Goal: Task Accomplishment & Management: Manage account settings

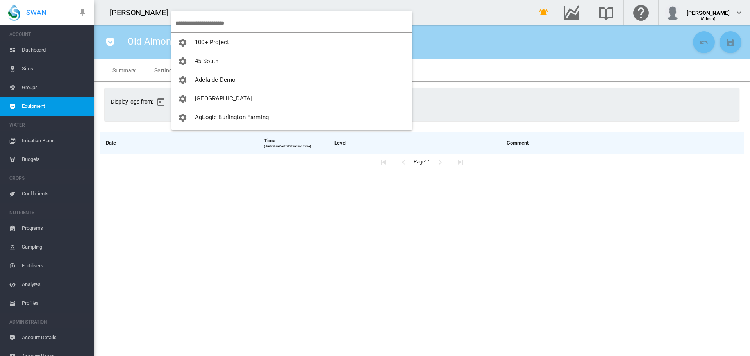
click at [194, 21] on input "search" at bounding box center [293, 23] width 237 height 18
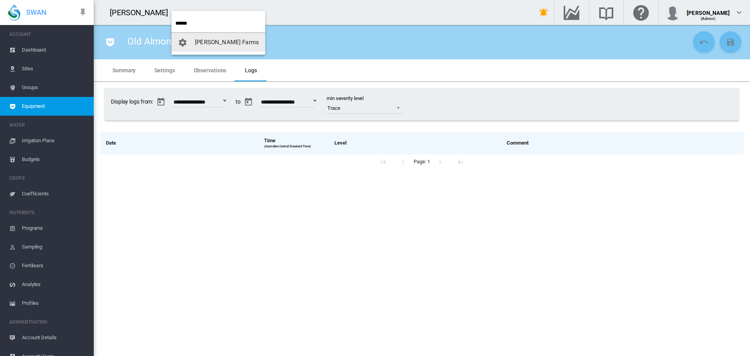
type input "******"
click at [215, 44] on span "[PERSON_NAME] Farms" at bounding box center [227, 42] width 64 height 7
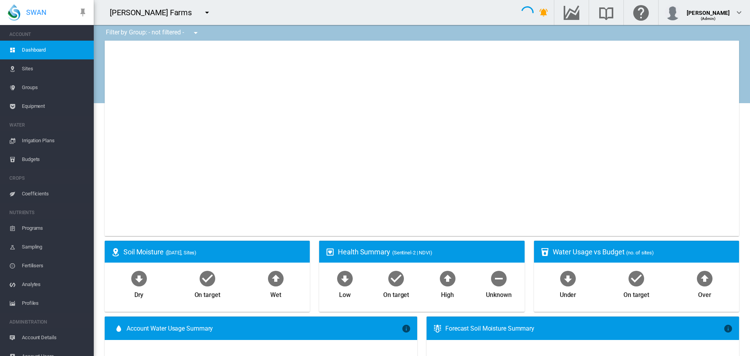
type input "**********"
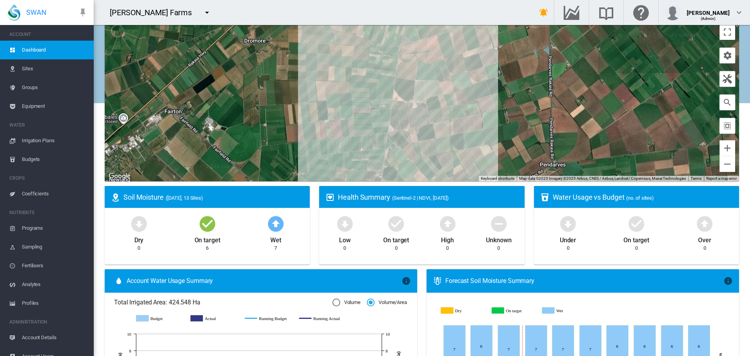
scroll to position [39, 0]
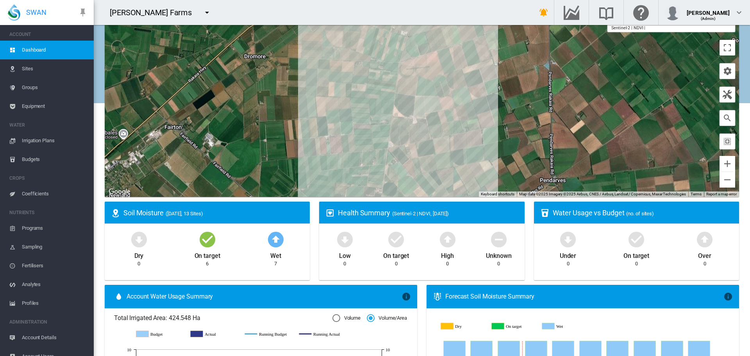
click at [202, 14] on md-icon "icon-menu-down" at bounding box center [206, 12] width 9 height 9
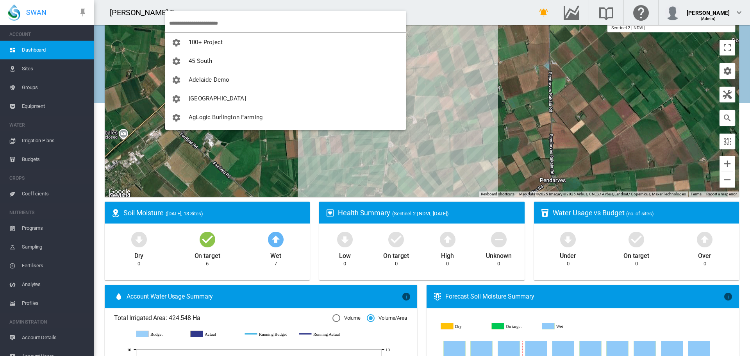
click at [194, 29] on input "search" at bounding box center [287, 23] width 237 height 18
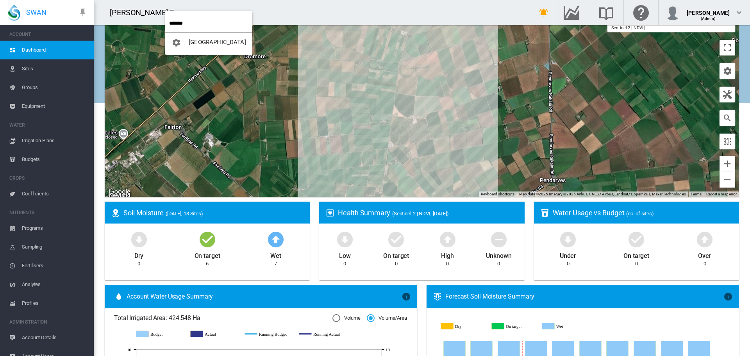
type input "*******"
click at [232, 45] on span "[GEOGRAPHIC_DATA]" at bounding box center [217, 42] width 57 height 7
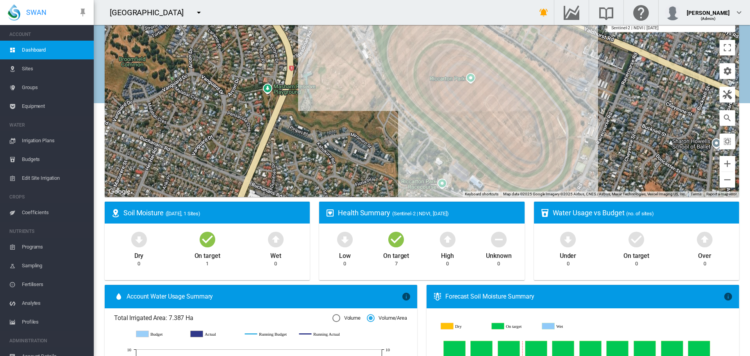
drag, startPoint x: 350, startPoint y: 113, endPoint x: 330, endPoint y: 143, distance: 36.3
click at [330, 143] on div at bounding box center [422, 99] width 635 height 195
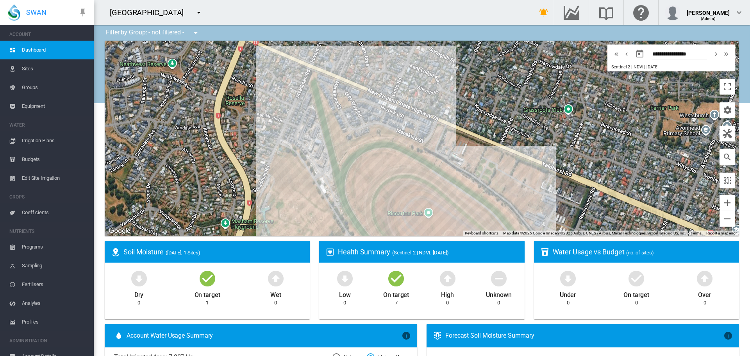
drag, startPoint x: 313, startPoint y: 143, endPoint x: 268, endPoint y: 237, distance: 104.2
click at [270, 240] on ms-widget "← Move left → Move right ↑ Move up ↓ Move down + Zoom in - Zoom out Home Jump l…" at bounding box center [422, 141] width 644 height 200
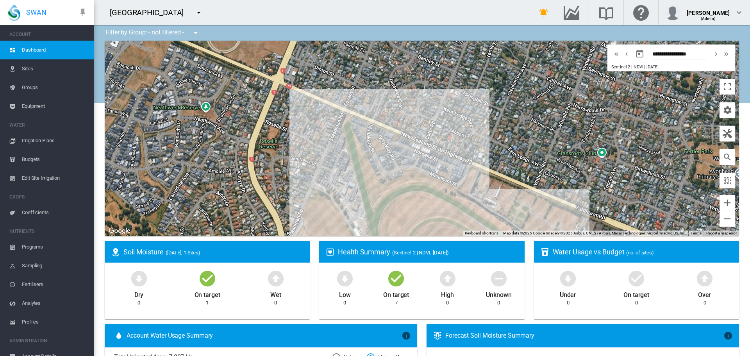
drag, startPoint x: 213, startPoint y: 104, endPoint x: 247, endPoint y: 149, distance: 56.7
click at [247, 149] on div at bounding box center [422, 138] width 635 height 195
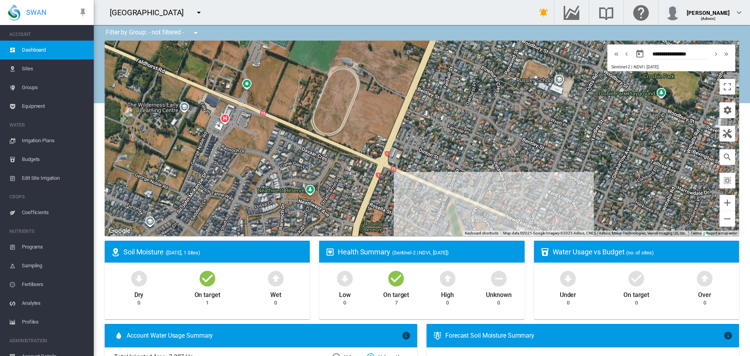
drag, startPoint x: 235, startPoint y: 113, endPoint x: 339, endPoint y: 131, distance: 105.7
click at [339, 194] on div at bounding box center [422, 138] width 635 height 195
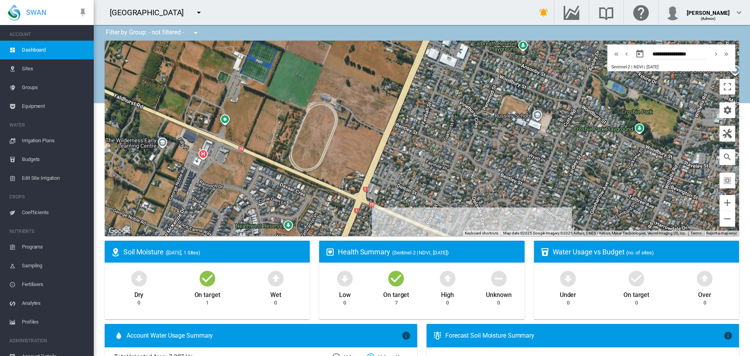
drag, startPoint x: 337, startPoint y: 102, endPoint x: 314, endPoint y: 145, distance: 48.2
click at [314, 145] on div at bounding box center [422, 138] width 635 height 195
click at [204, 13] on md-icon "icon-menu-down" at bounding box center [198, 12] width 9 height 9
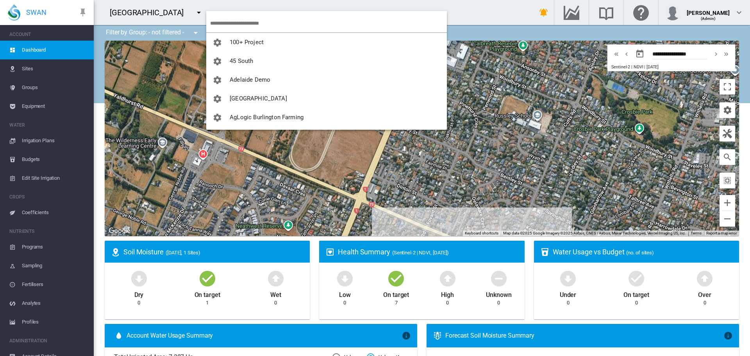
click at [222, 18] on input "search" at bounding box center [328, 23] width 237 height 18
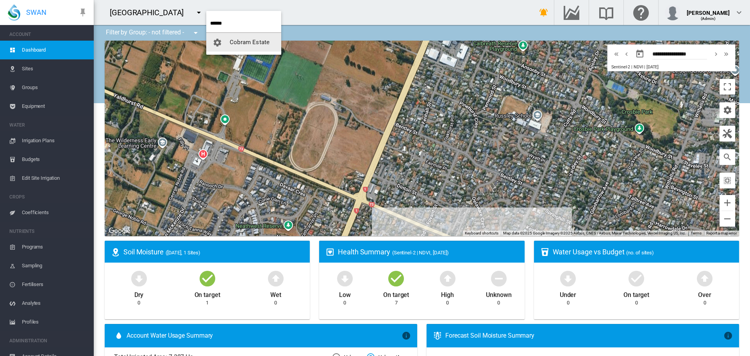
type input "******"
click at [233, 37] on button "Cobram Estate" at bounding box center [243, 42] width 75 height 19
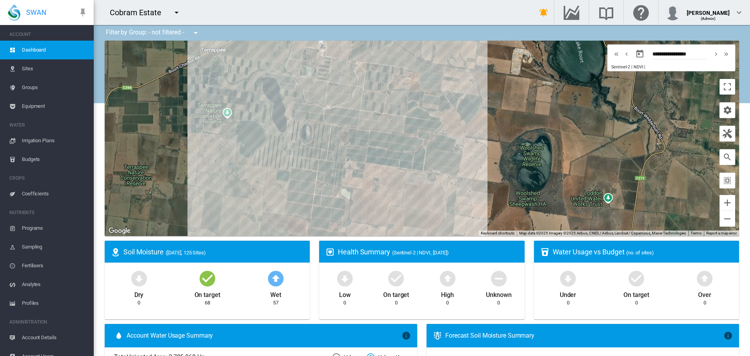
drag, startPoint x: 471, startPoint y: 133, endPoint x: 493, endPoint y: 133, distance: 21.9
click at [493, 133] on div at bounding box center [422, 138] width 635 height 195
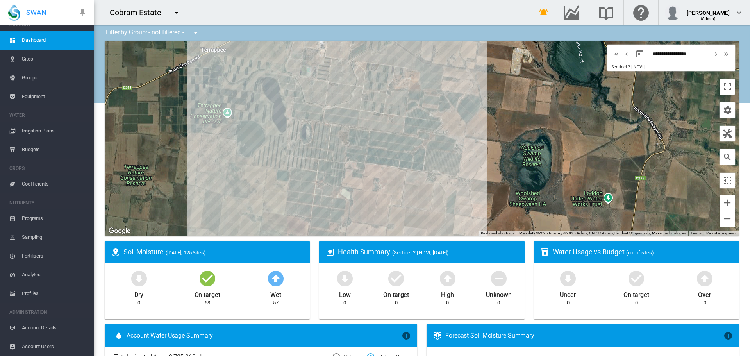
click at [33, 345] on span "Account Users" at bounding box center [55, 346] width 66 height 19
